Goal: Task Accomplishment & Management: Manage account settings

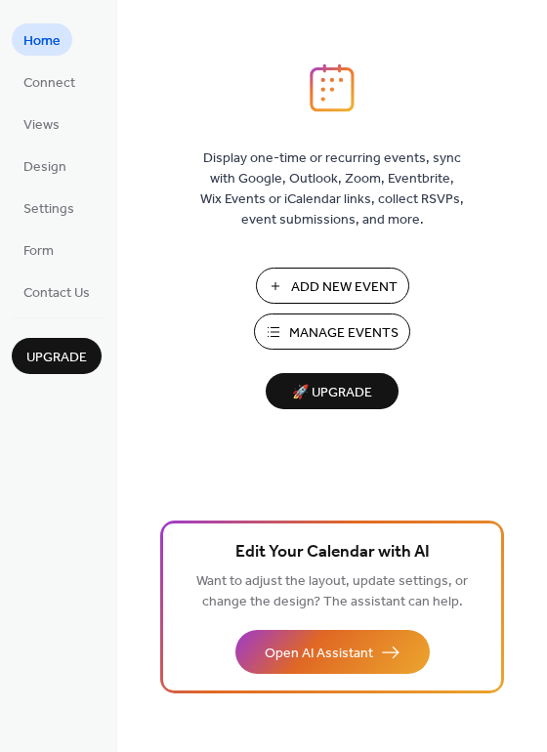
click at [375, 337] on span "Manage Events" at bounding box center [343, 333] width 109 height 21
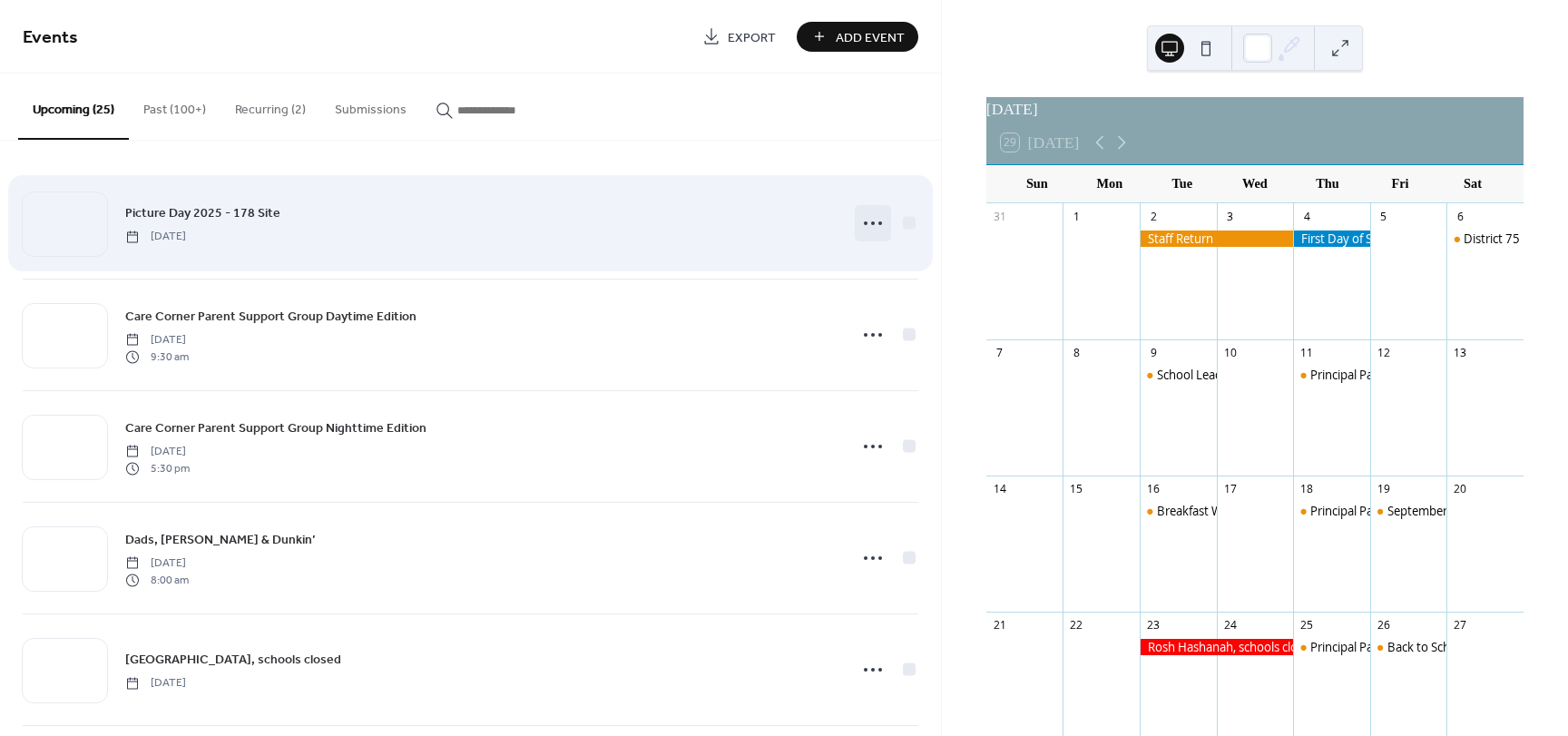
click at [867, 227] on icon at bounding box center [872, 223] width 29 height 29
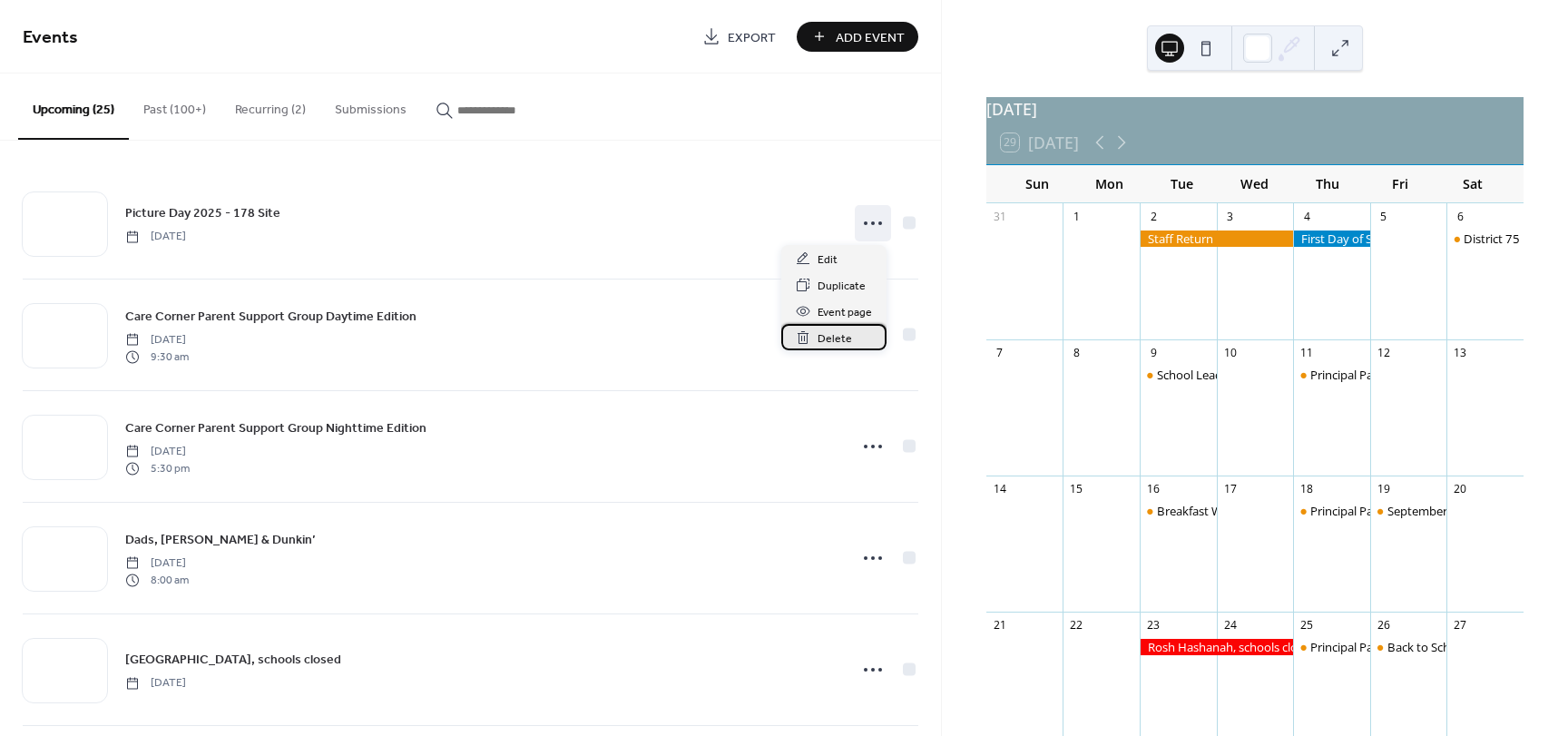
click at [836, 332] on span "Delete" at bounding box center [834, 339] width 34 height 20
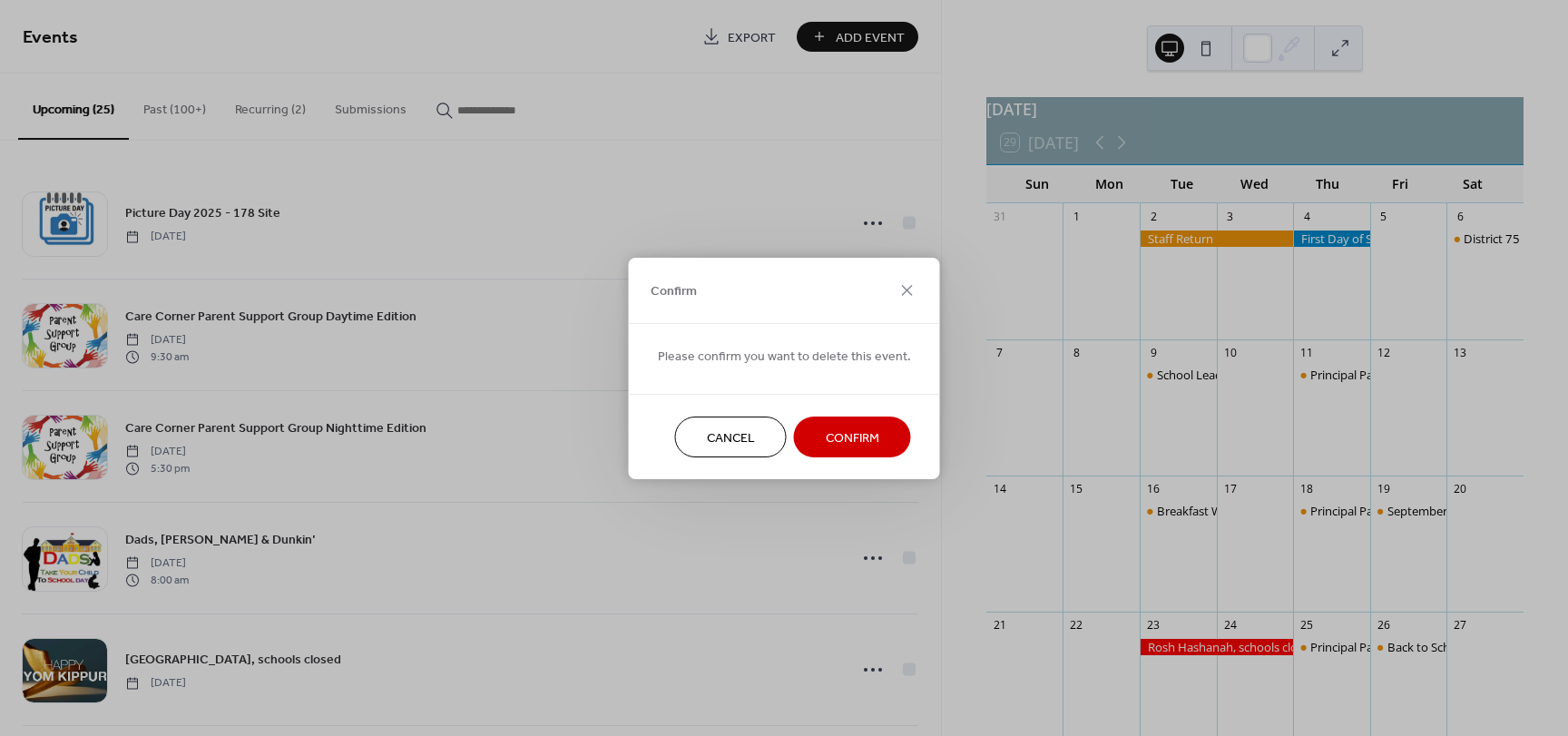
click at [880, 436] on button "Confirm" at bounding box center [853, 437] width 117 height 41
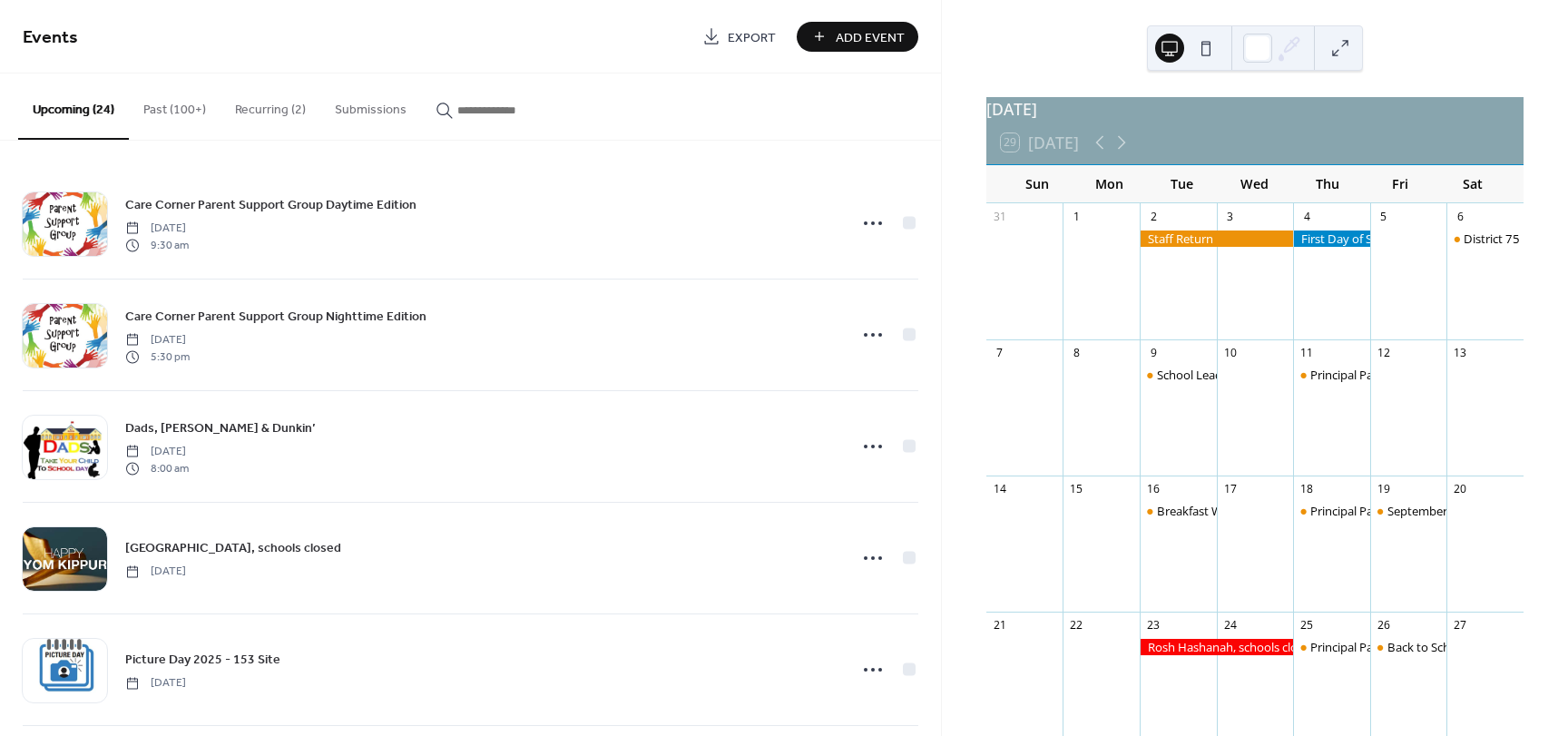
scroll to position [272, 0]
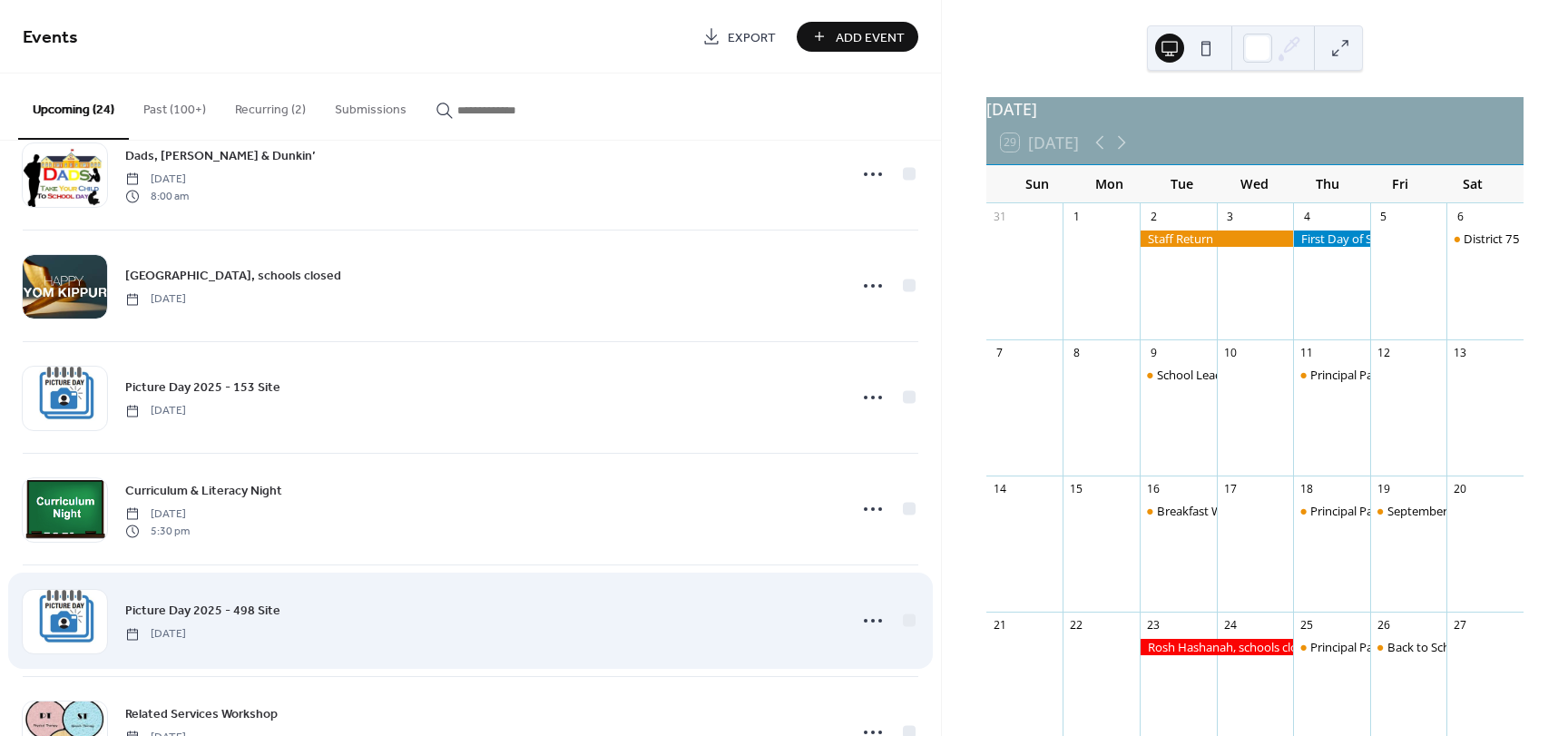
click at [869, 624] on icon at bounding box center [872, 620] width 29 height 29
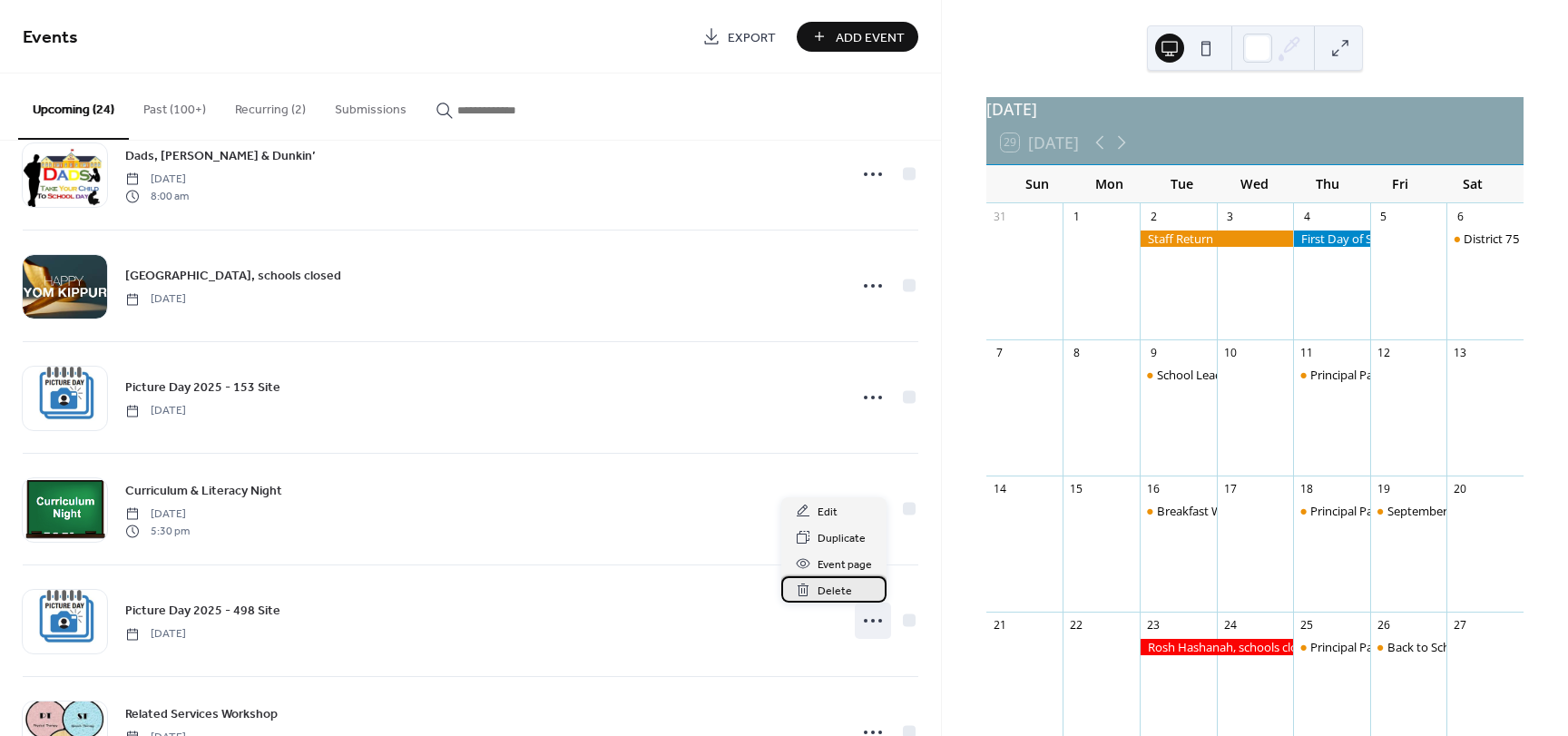
click at [854, 586] on div "Delete" at bounding box center [833, 589] width 105 height 26
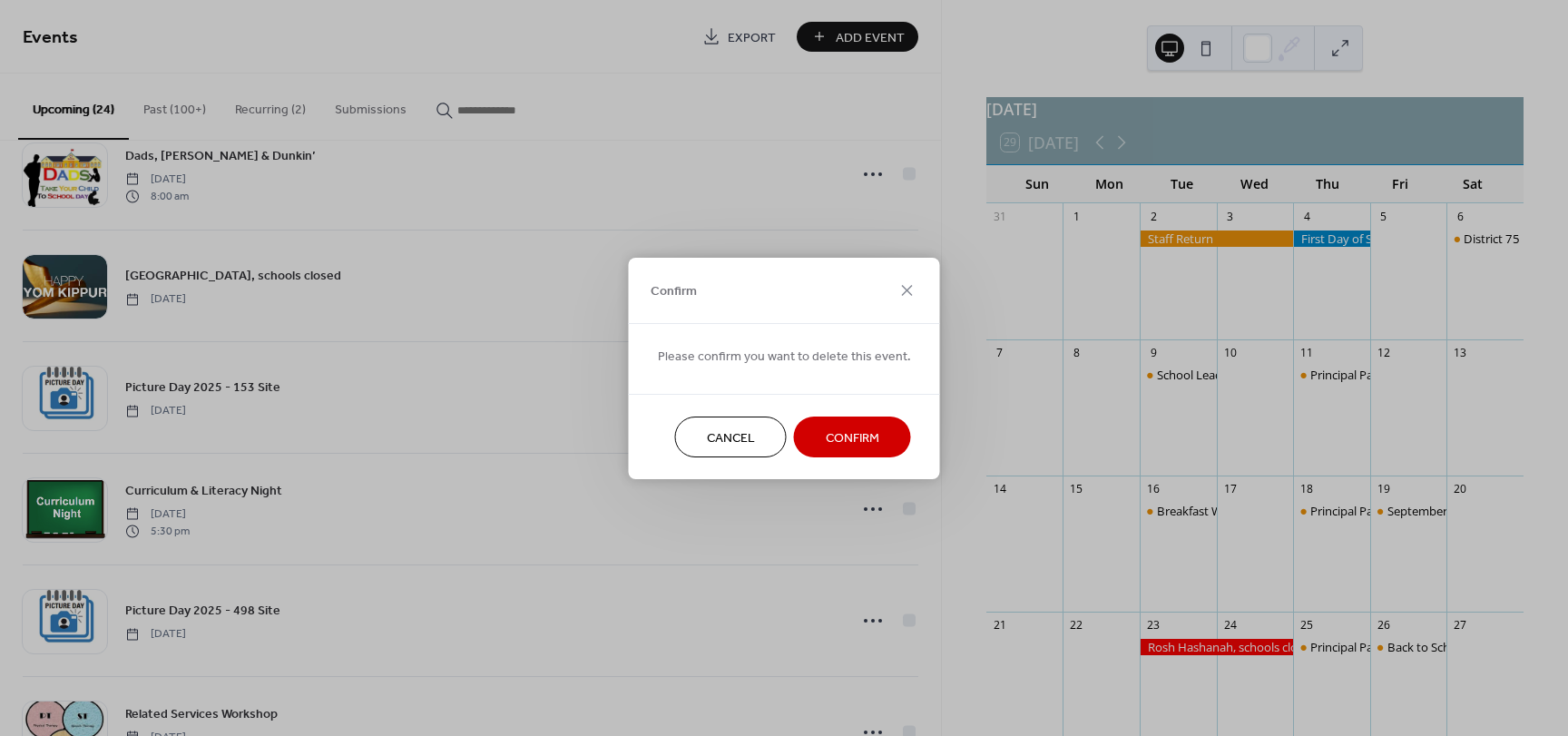
click at [843, 440] on span "Confirm" at bounding box center [853, 438] width 54 height 20
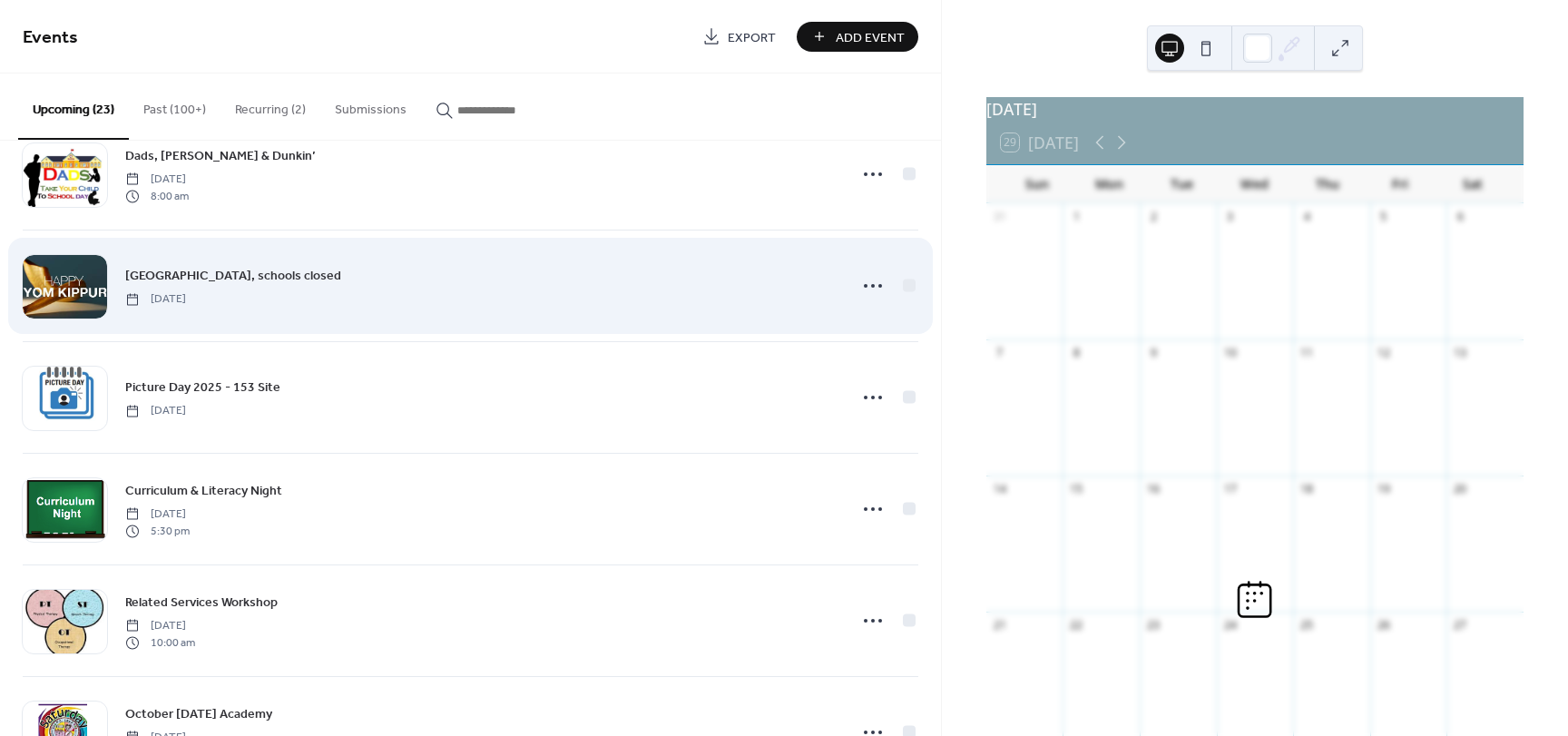
scroll to position [0, 0]
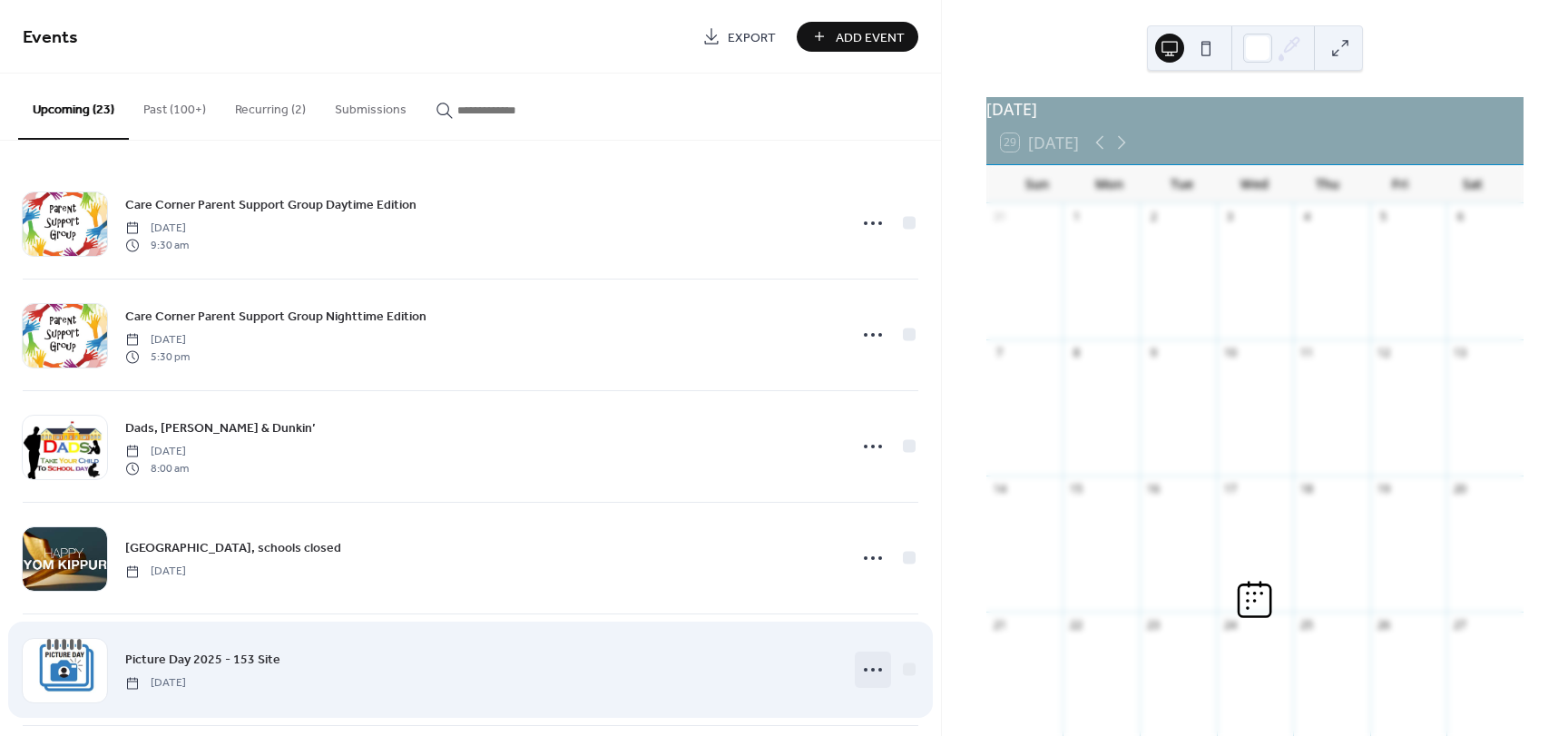
click at [868, 665] on icon at bounding box center [872, 669] width 29 height 29
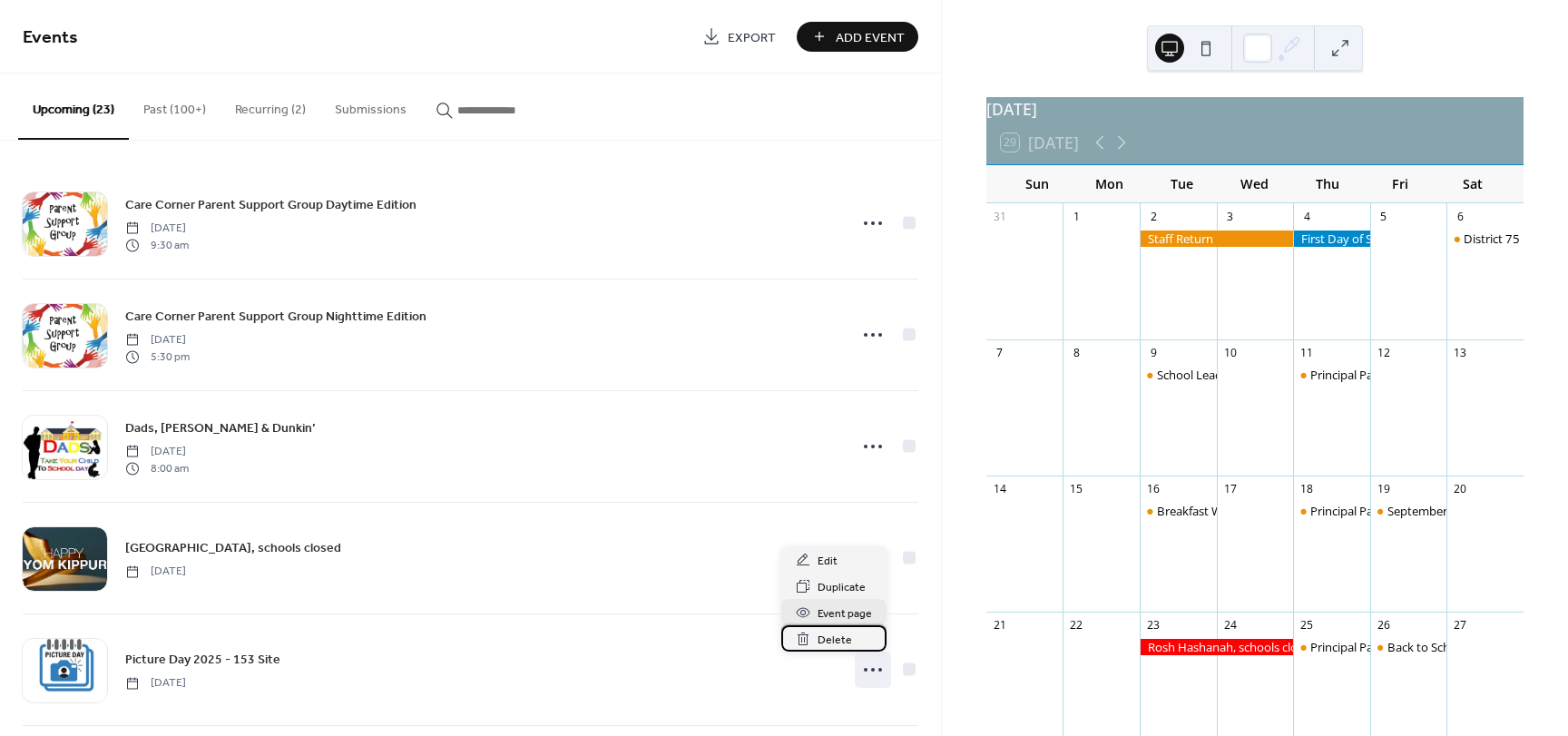
click at [827, 636] on span "Delete" at bounding box center [834, 640] width 34 height 20
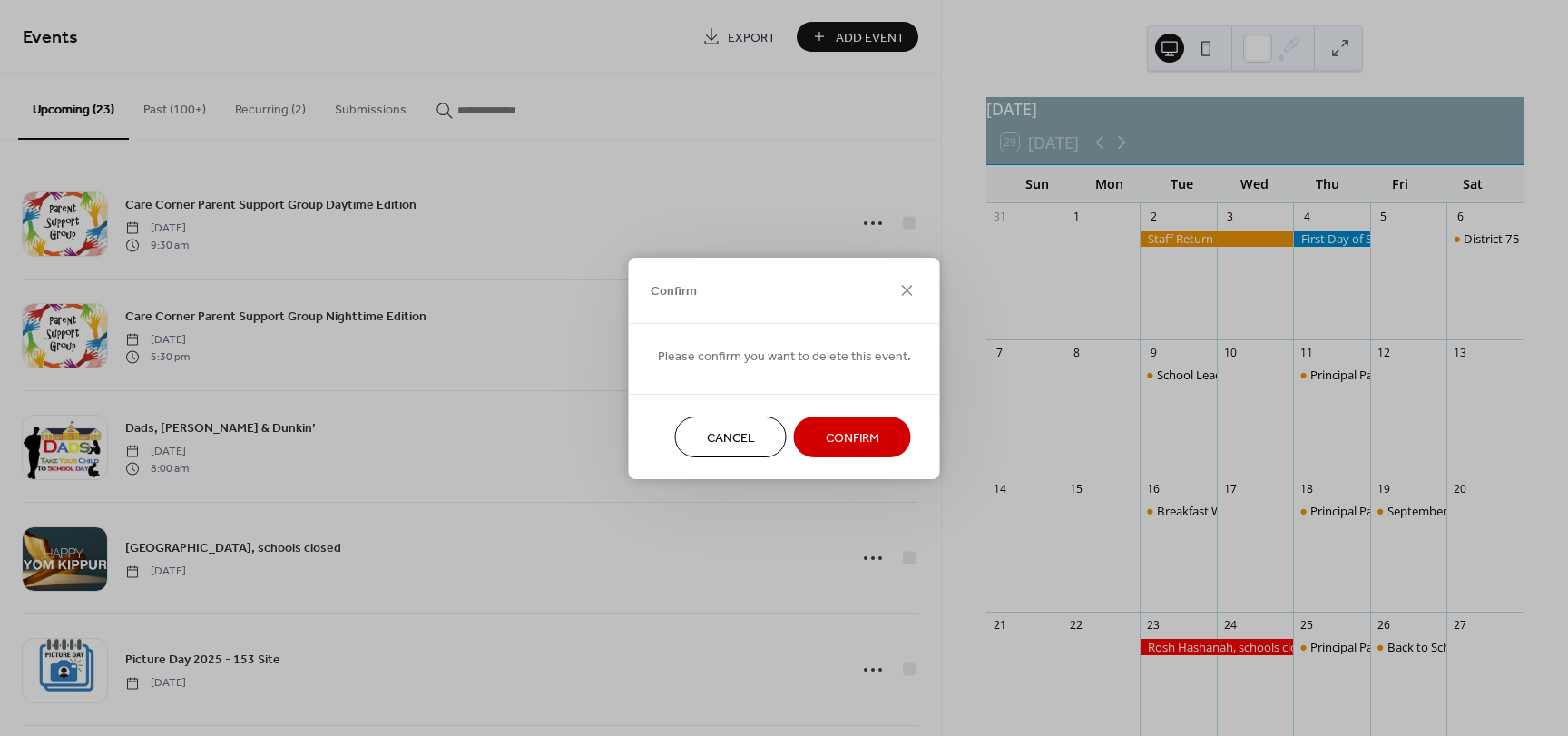
click at [845, 424] on button "Confirm" at bounding box center [853, 437] width 117 height 41
